Goal: Task Accomplishment & Management: Manage account settings

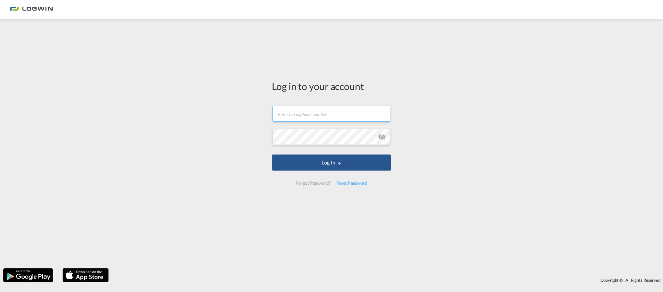
click at [312, 115] on input "text" at bounding box center [332, 114] width 118 height 16
type input "[EMAIL_ADDRESS][PERSON_NAME][DOMAIN_NAME]"
click at [272, 154] on button "Log In" at bounding box center [331, 162] width 119 height 16
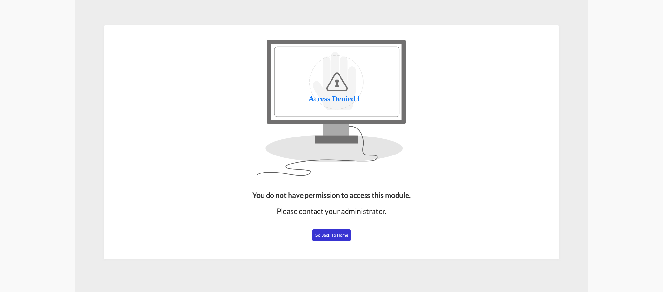
click at [316, 235] on span "Go Back to Home" at bounding box center [332, 234] width 34 height 5
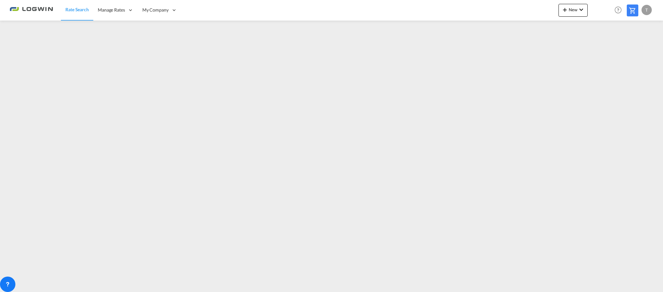
click at [649, 10] on div "T" at bounding box center [647, 10] width 10 height 10
click at [630, 49] on button "Logout" at bounding box center [640, 49] width 42 height 13
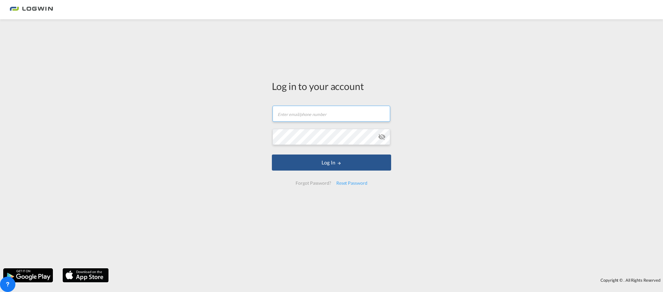
click at [323, 115] on input "text" at bounding box center [332, 114] width 118 height 16
type input "tanja.grimm@LOGWIN-LOGISTICS.COM"
click at [272, 154] on button "Log In" at bounding box center [331, 162] width 119 height 16
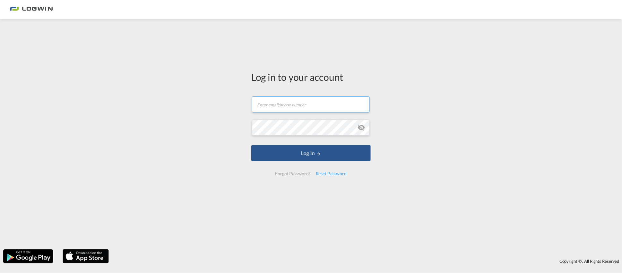
click at [283, 107] on input "text" at bounding box center [311, 105] width 118 height 16
type input "[EMAIL_ADDRESS][PERSON_NAME][DOMAIN_NAME]"
click at [251, 145] on button "Log In" at bounding box center [310, 153] width 119 height 16
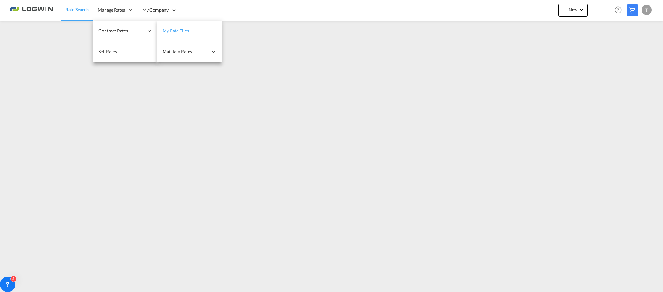
click at [176, 32] on span "My Rate Files" at bounding box center [176, 30] width 26 height 5
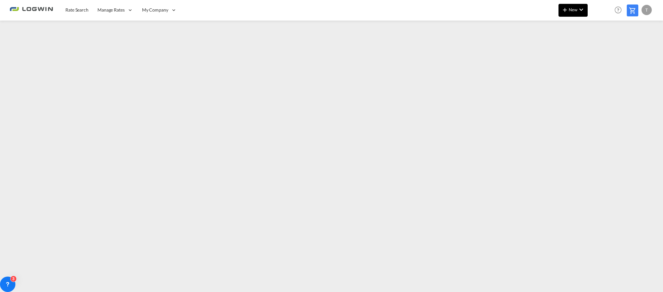
click at [577, 11] on span "New" at bounding box center [573, 9] width 24 height 5
click at [602, 47] on span "Ratesheet" at bounding box center [599, 48] width 7 height 13
